Goal: Check status: Check status

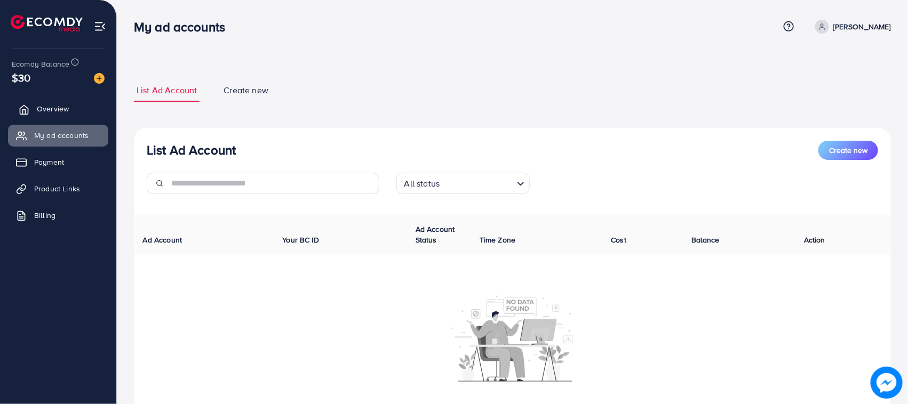
drag, startPoint x: 66, startPoint y: 155, endPoint x: 50, endPoint y: 113, distance: 44.6
click at [50, 114] on span "Overview" at bounding box center [53, 108] width 32 height 11
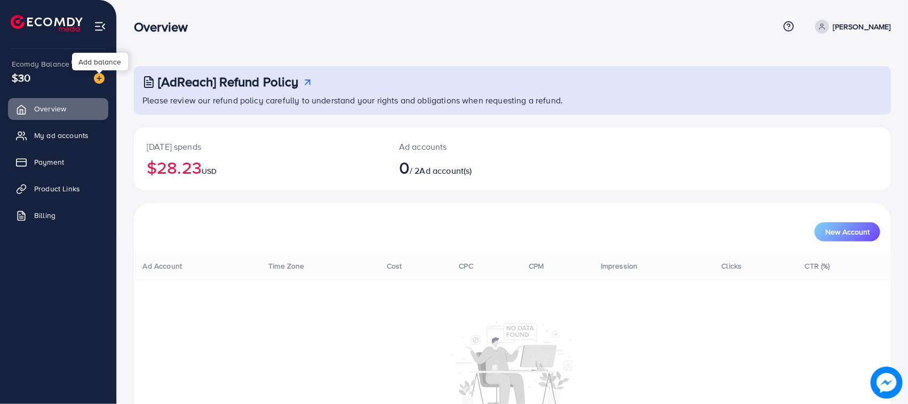
click at [98, 81] on img at bounding box center [99, 78] width 11 height 11
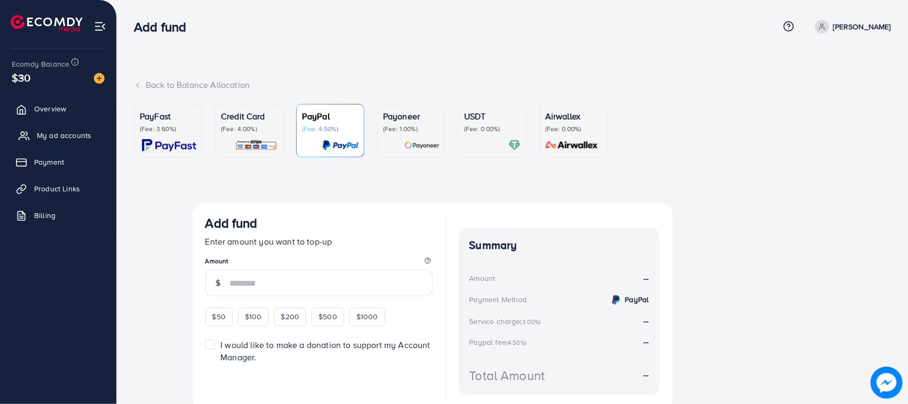
click at [59, 145] on link "My ad accounts" at bounding box center [58, 135] width 100 height 21
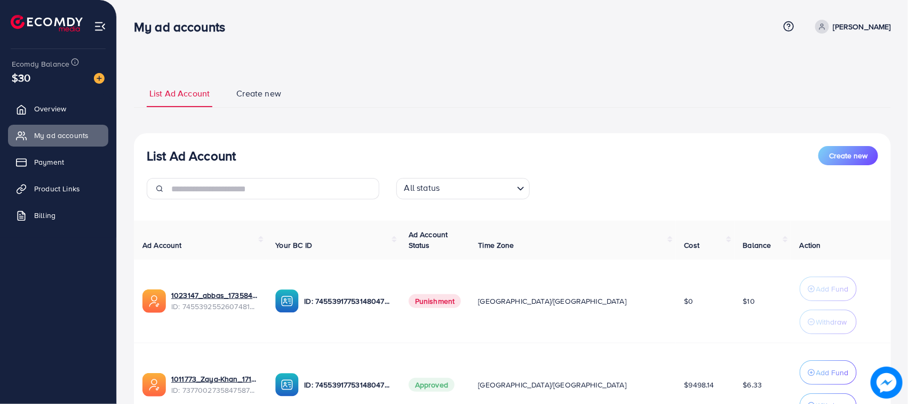
scroll to position [100, 0]
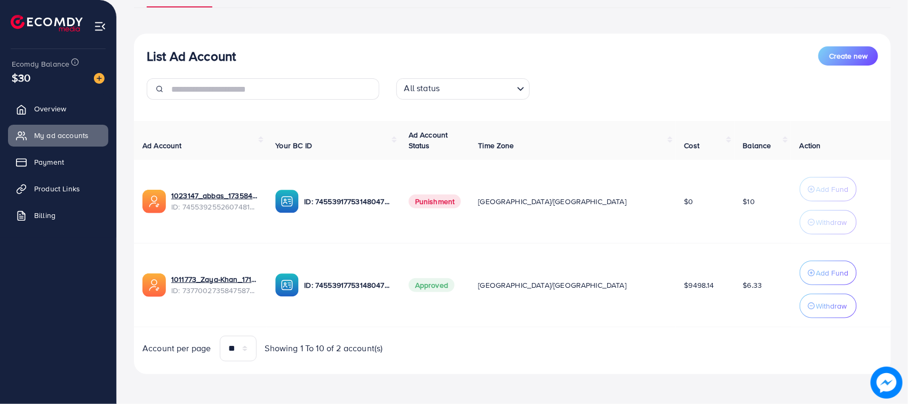
drag, startPoint x: 731, startPoint y: 286, endPoint x: 749, endPoint y: 291, distance: 18.8
click at [749, 291] on td "$6.33" at bounding box center [762, 285] width 57 height 84
drag, startPoint x: 749, startPoint y: 291, endPoint x: 698, endPoint y: 291, distance: 51.7
click at [697, 281] on tr "1011773_Zaya-Khan_1717592302951 ID: 7377002735847587841 ID: 7455391775314804752…" at bounding box center [512, 285] width 757 height 84
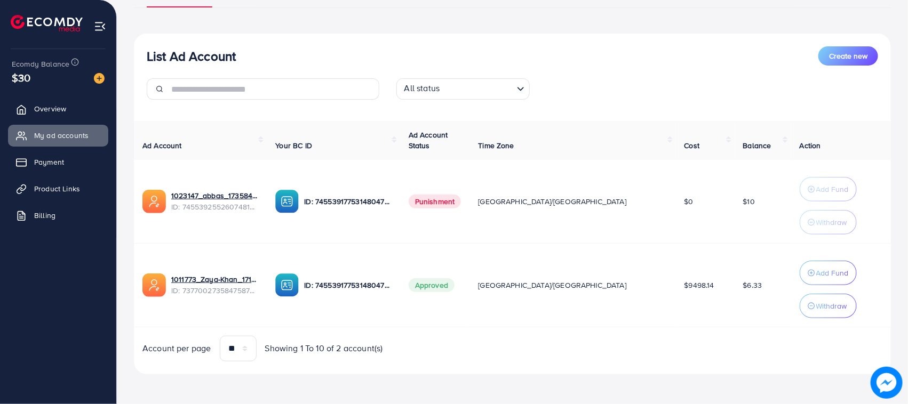
click at [724, 332] on div "Ad Account Your BC ID Ad Account Status Time Zone Cost Balance Action 1023147_a…" at bounding box center [512, 241] width 757 height 241
